Goal: Check status: Check status

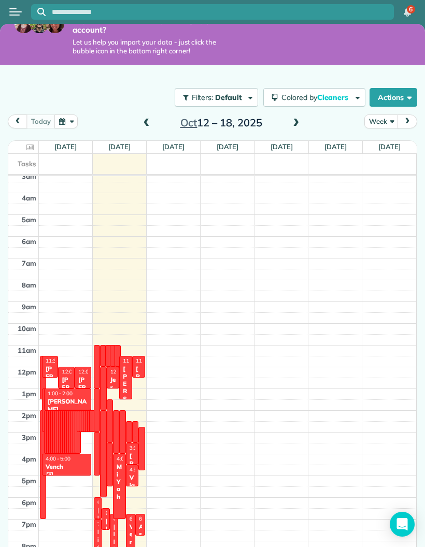
scroll to position [18, 0]
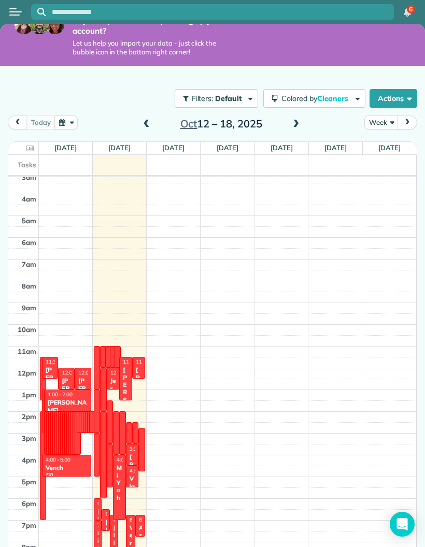
click at [393, 121] on button "Week" at bounding box center [381, 123] width 34 height 14
click at [383, 140] on link "Day" at bounding box center [406, 146] width 82 height 21
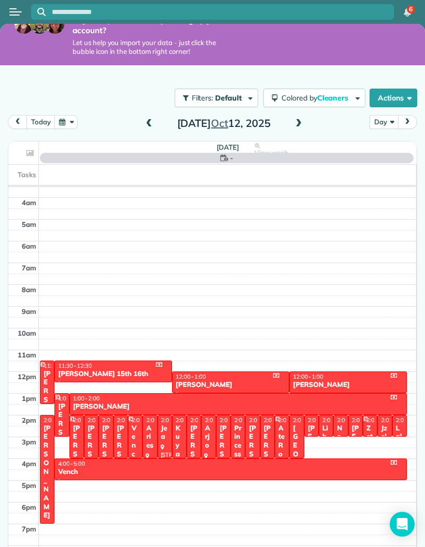
scroll to position [18, 0]
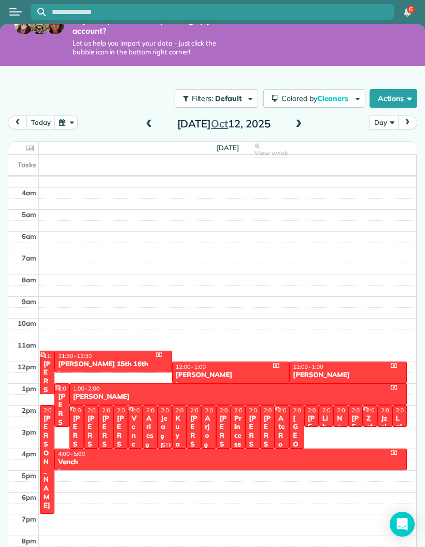
click at [300, 125] on span at bounding box center [298, 124] width 11 height 9
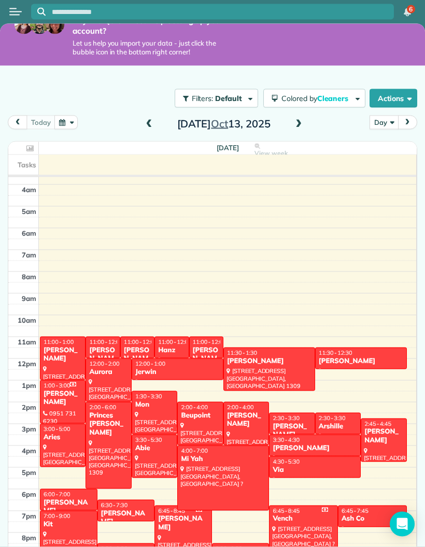
scroll to position [41, 0]
click at [213, 155] on td at bounding box center [228, 165] width 378 height 20
click at [349, 94] on span "Colored by Cleaners" at bounding box center [316, 98] width 70 height 9
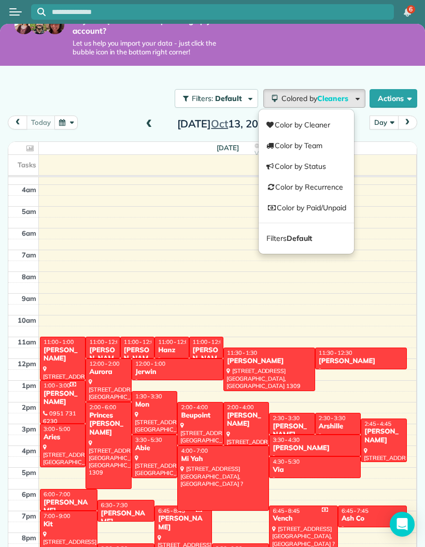
click at [333, 197] on link "Color by Paid/Unpaid" at bounding box center [306, 207] width 95 height 21
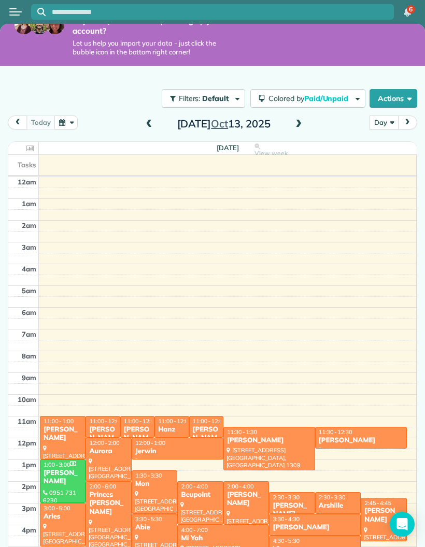
scroll to position [0, 0]
click at [154, 117] on span at bounding box center [149, 125] width 11 height 16
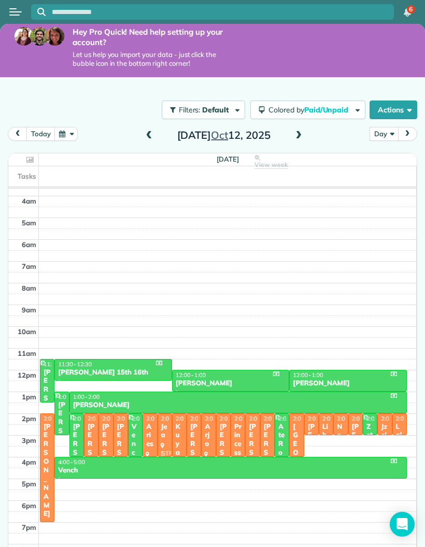
click at [156, 93] on div "Filters: Default Colored by Paid/Unpaid Color by Cleaner Color by Team Color by…" at bounding box center [212, 110] width 425 height 34
click at [304, 128] on span at bounding box center [298, 136] width 11 height 16
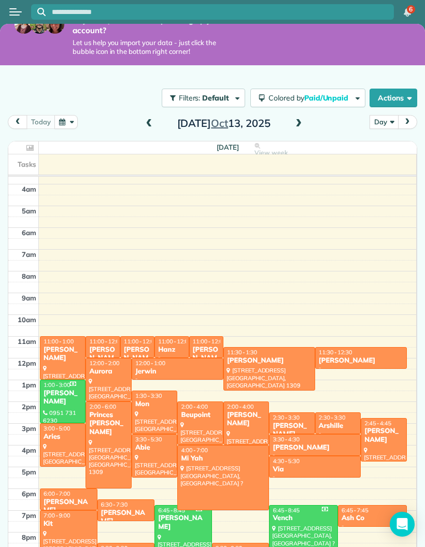
scroll to position [18, 0]
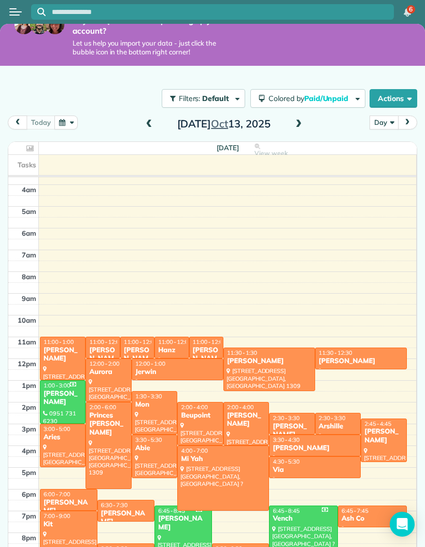
click at [74, 381] on div at bounding box center [62, 402] width 45 height 42
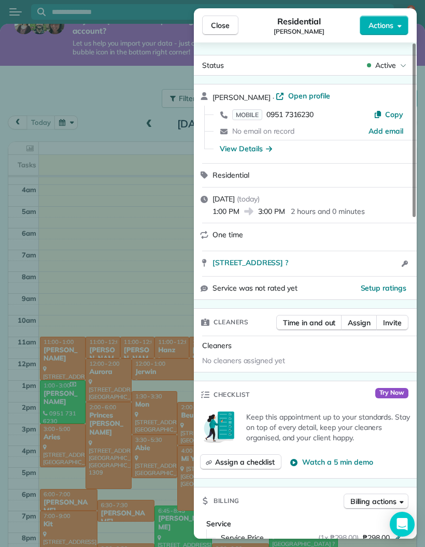
click at [117, 188] on div "Close Residential [PERSON_NAME] F Actions Status Active [PERSON_NAME] · Open pr…" at bounding box center [212, 273] width 425 height 547
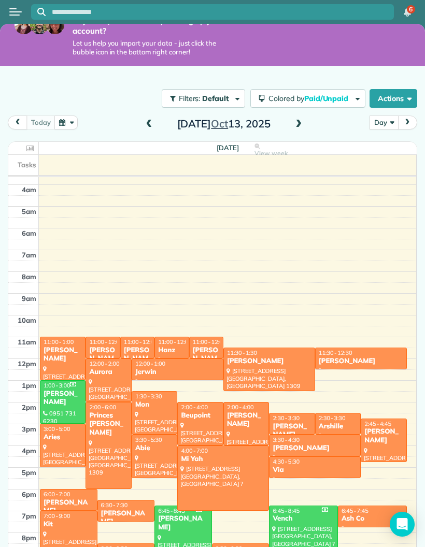
click at [68, 346] on div "[PERSON_NAME]" at bounding box center [62, 355] width 39 height 18
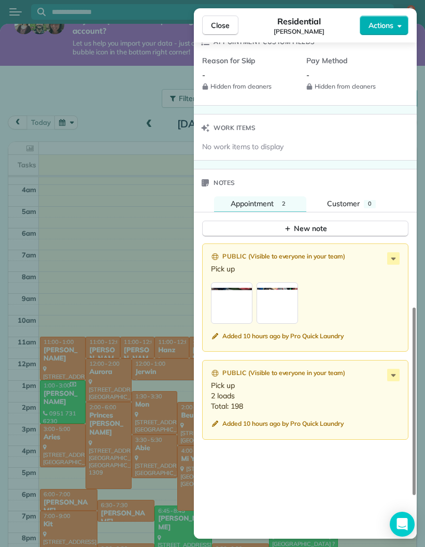
scroll to position [757, 0]
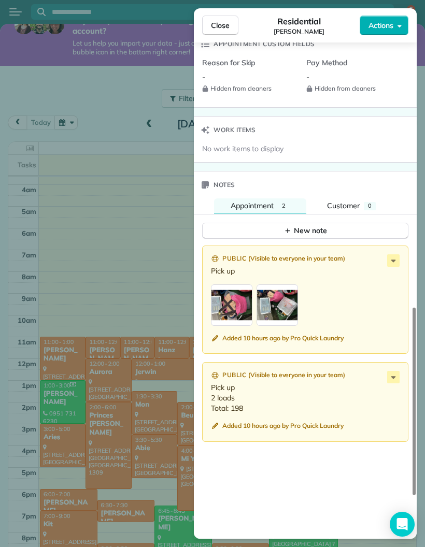
click at [259, 223] on button "New note" at bounding box center [305, 231] width 206 height 16
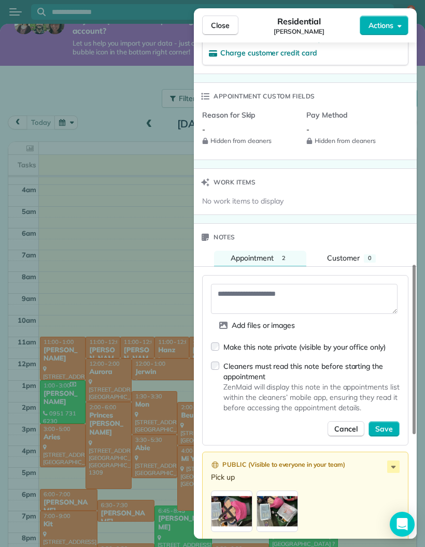
scroll to position [703, 0]
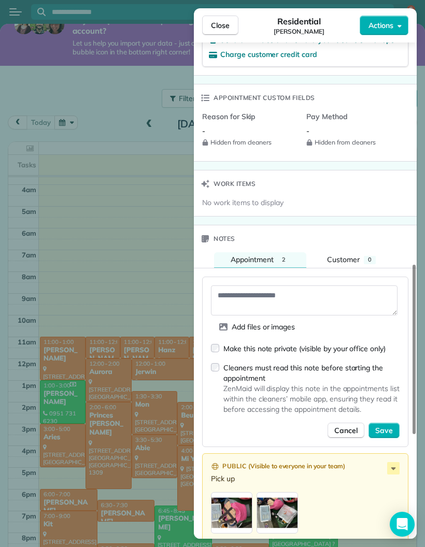
click at [105, 62] on div "Close Residential [PERSON_NAME] Actions Status Active [PERSON_NAME] · Open prof…" at bounding box center [212, 273] width 425 height 547
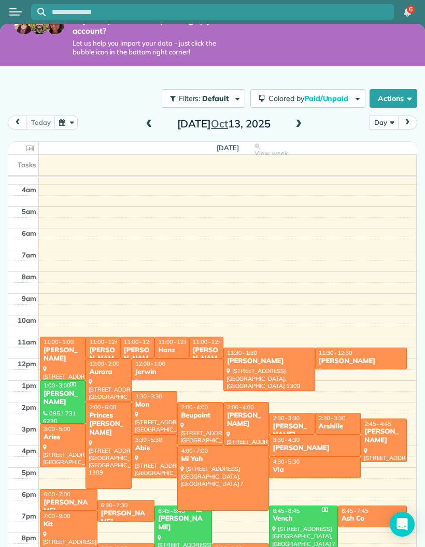
click at [66, 346] on div "[PERSON_NAME]" at bounding box center [62, 355] width 39 height 18
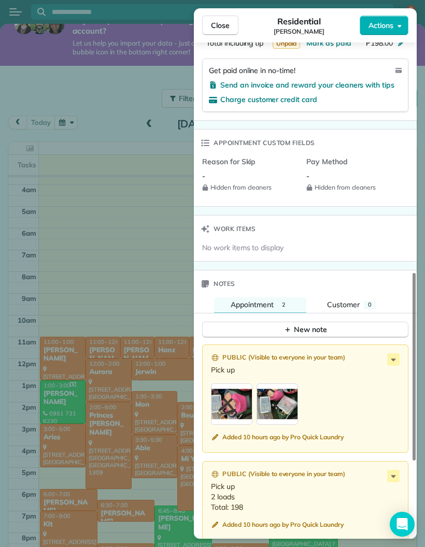
scroll to position [658, 0]
click at [236, 383] on div "button" at bounding box center [231, 403] width 41 height 41
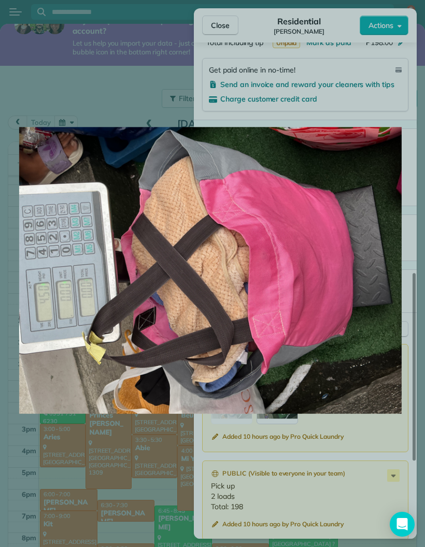
click at [265, 98] on img at bounding box center [210, 271] width 382 height 492
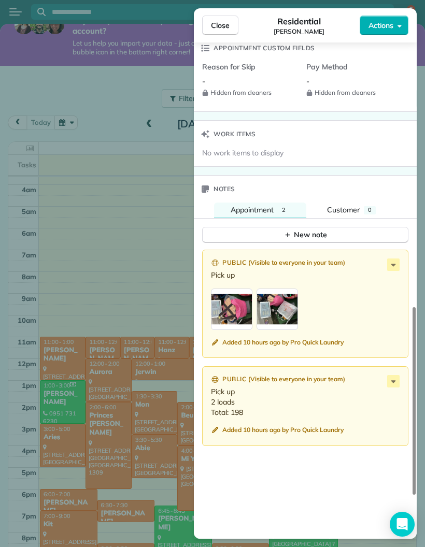
scroll to position [750, 0]
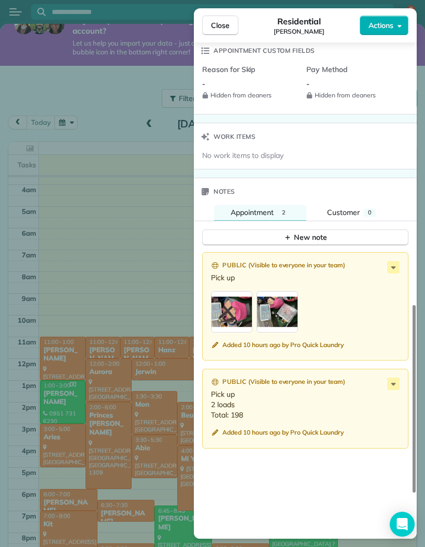
click at [243, 291] on div "button" at bounding box center [231, 311] width 41 height 41
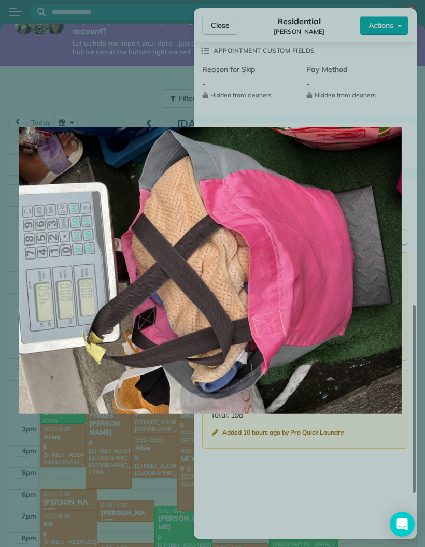
scroll to position [0, 0]
click at [140, 68] on img at bounding box center [210, 271] width 382 height 492
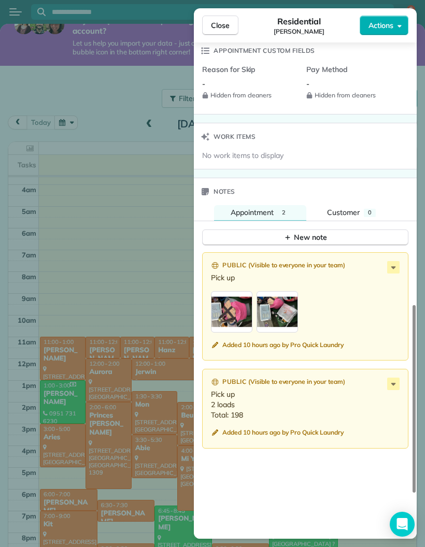
click at [233, 80] on div "-" at bounding box center [250, 84] width 96 height 11
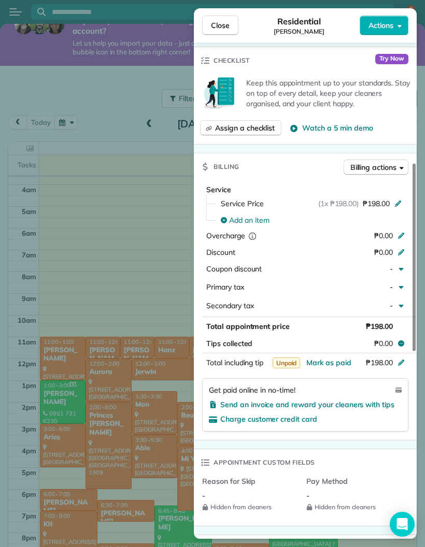
scroll to position [329, 0]
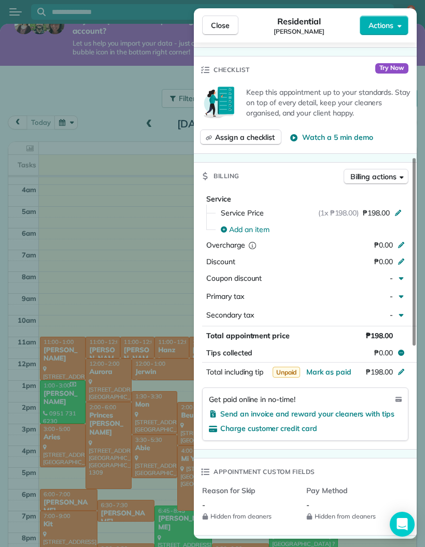
click at [226, 31] on button "Close" at bounding box center [220, 26] width 36 height 20
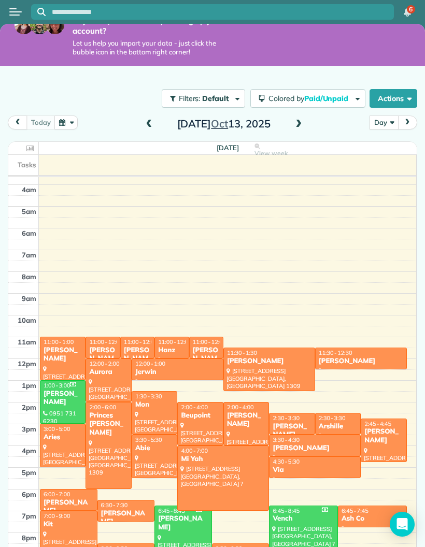
click at [66, 353] on div "[PERSON_NAME]" at bounding box center [62, 355] width 39 height 18
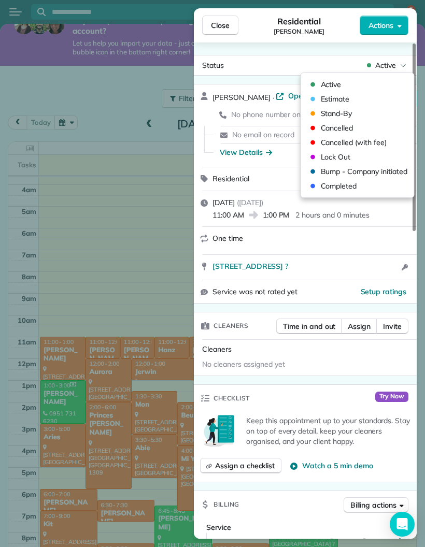
click at [223, 31] on button "Close" at bounding box center [220, 26] width 36 height 20
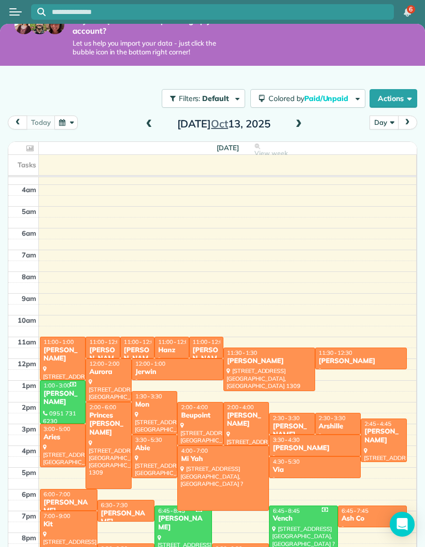
scroll to position [41, 0]
click at [149, 117] on span at bounding box center [149, 125] width 11 height 16
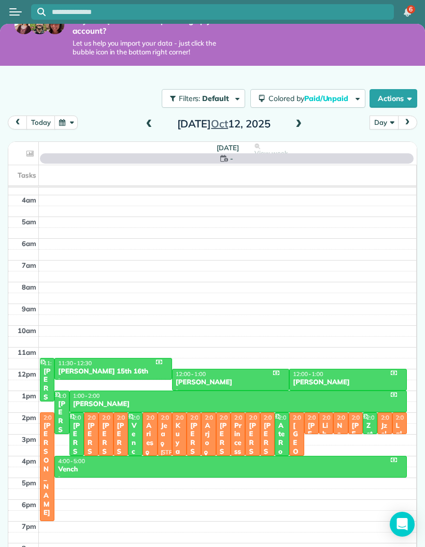
scroll to position [79, 0]
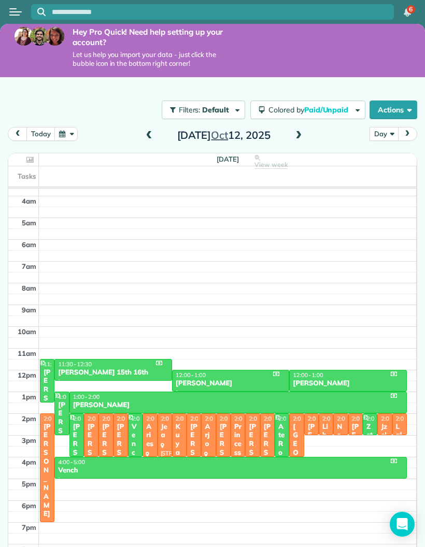
click at [314, 127] on div "[DATE] Day Day Week Month [DATE]" at bounding box center [212, 137] width 409 height 20
click at [298, 131] on span at bounding box center [298, 135] width 11 height 9
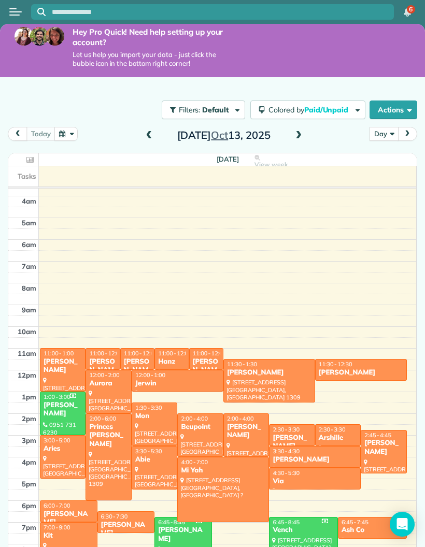
click at [153, 131] on span at bounding box center [149, 135] width 11 height 9
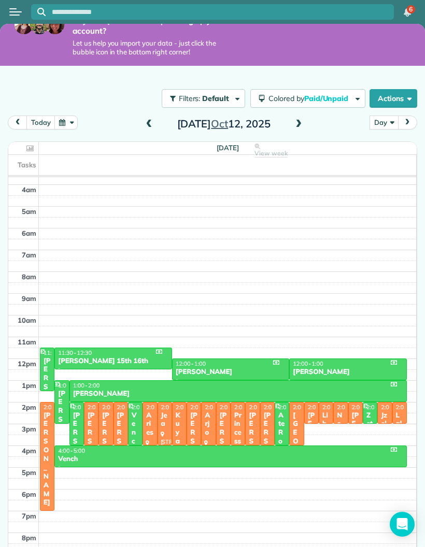
scroll to position [18, 0]
click at [95, 390] on div "[PERSON_NAME]" at bounding box center [238, 394] width 331 height 9
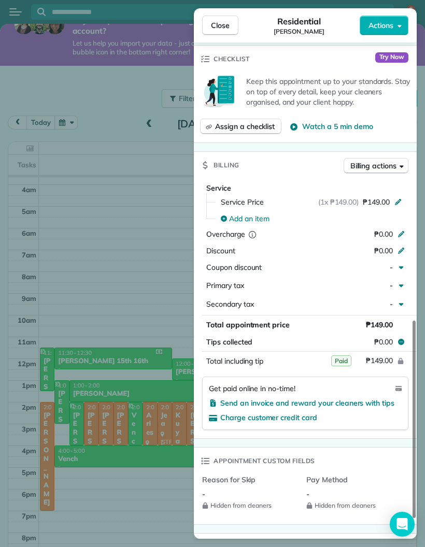
click at [105, 260] on div "Close Residential [PERSON_NAME] Actions Status Active [PERSON_NAME] · Open prof…" at bounding box center [212, 273] width 425 height 547
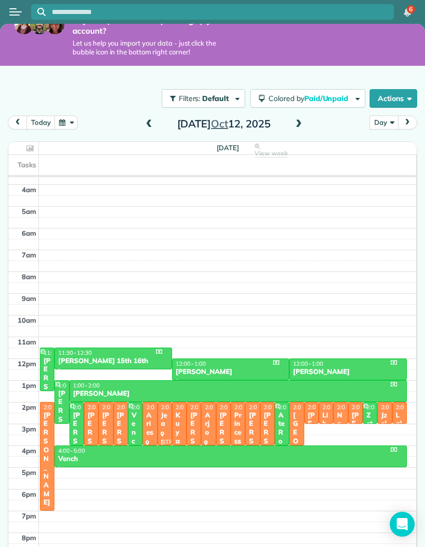
click at [348, 116] on div "[DATE] Day Day Week Month [DATE]" at bounding box center [212, 126] width 409 height 20
click at [304, 120] on span at bounding box center [298, 124] width 11 height 9
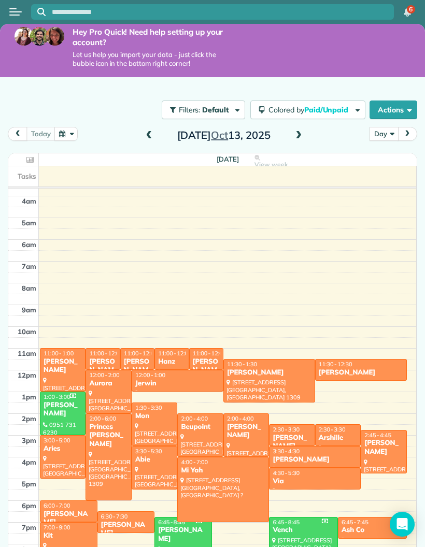
click at [154, 131] on span at bounding box center [149, 135] width 11 height 9
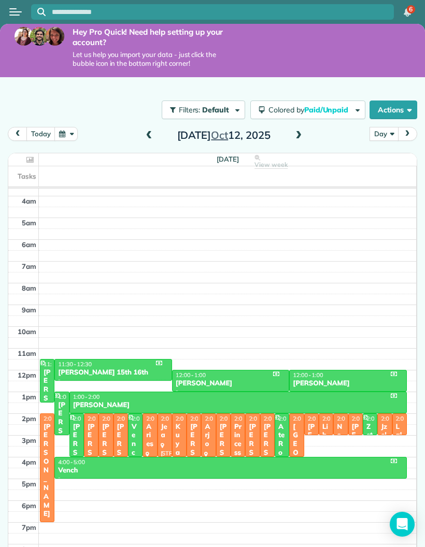
click at [294, 131] on span at bounding box center [298, 135] width 11 height 9
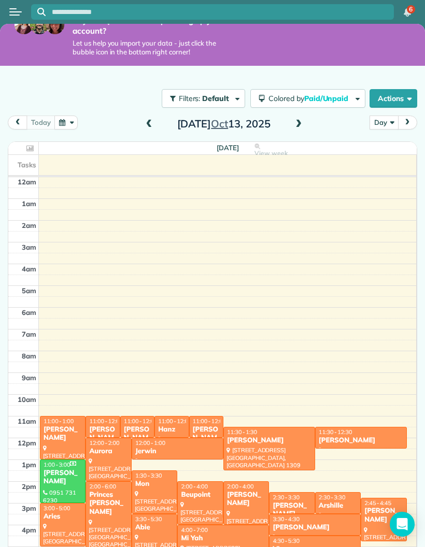
scroll to position [0, 0]
click at [300, 117] on span at bounding box center [298, 125] width 11 height 16
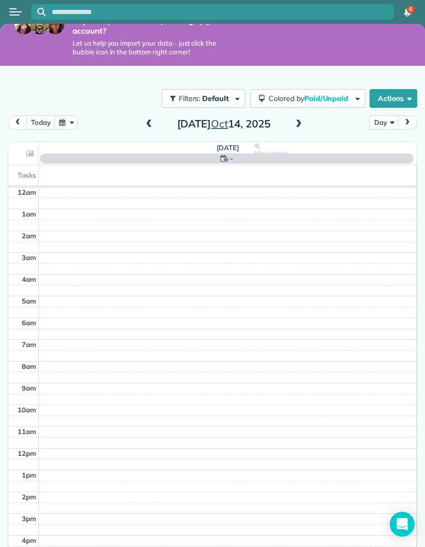
scroll to position [79, 0]
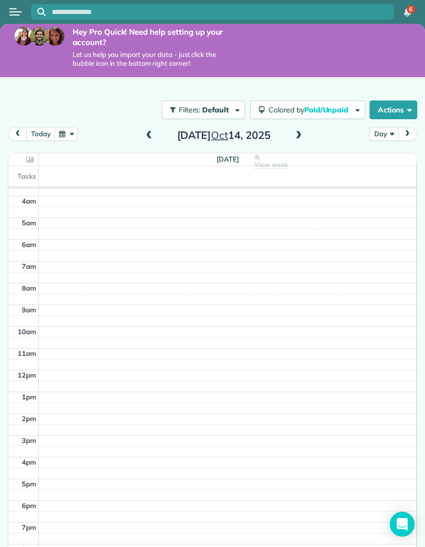
click at [152, 131] on span at bounding box center [149, 135] width 11 height 9
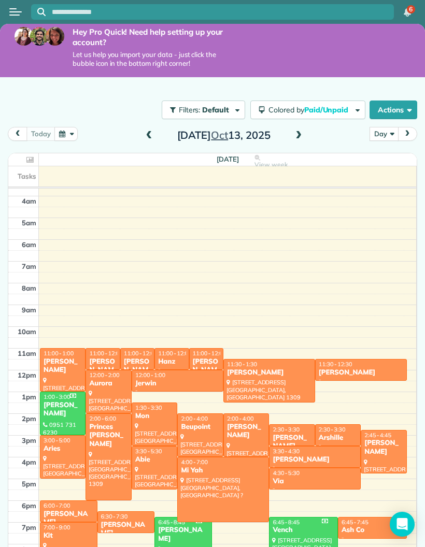
click at [148, 131] on span at bounding box center [149, 135] width 11 height 9
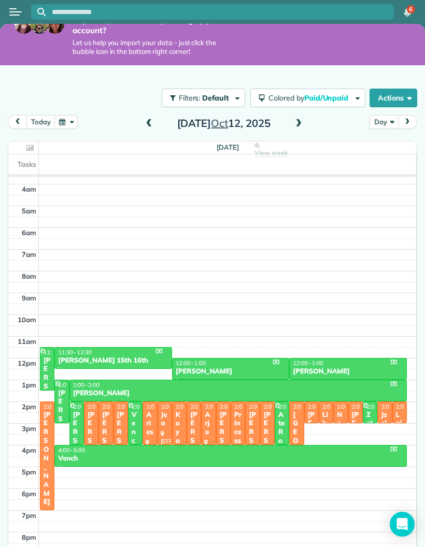
scroll to position [18, 0]
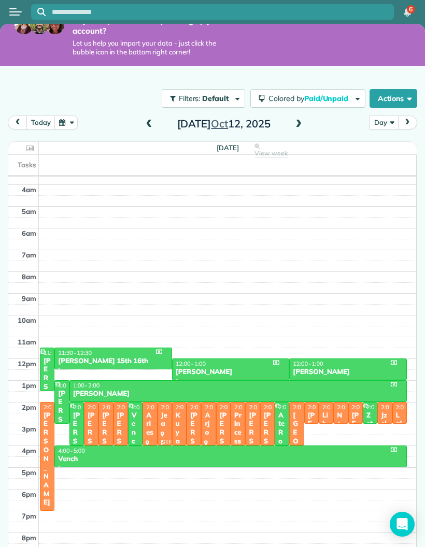
click at [47, 415] on div at bounding box center [46, 457] width 13 height 108
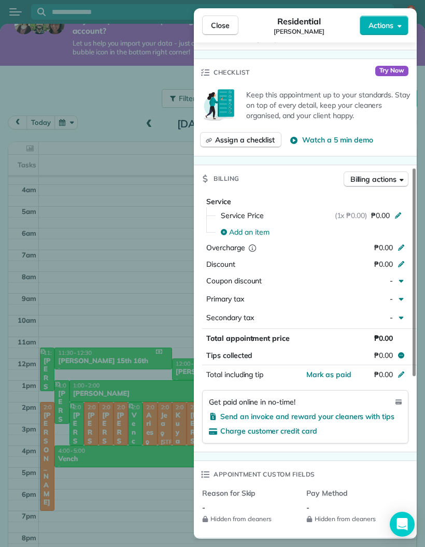
scroll to position [325, 0]
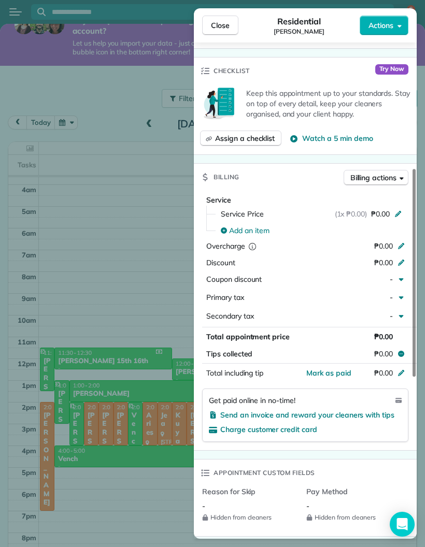
click at [404, 368] on div at bounding box center [402, 374] width 11 height 12
click at [374, 366] on input "*****" at bounding box center [376, 373] width 44 height 15
